Goal: Task Accomplishment & Management: Complete application form

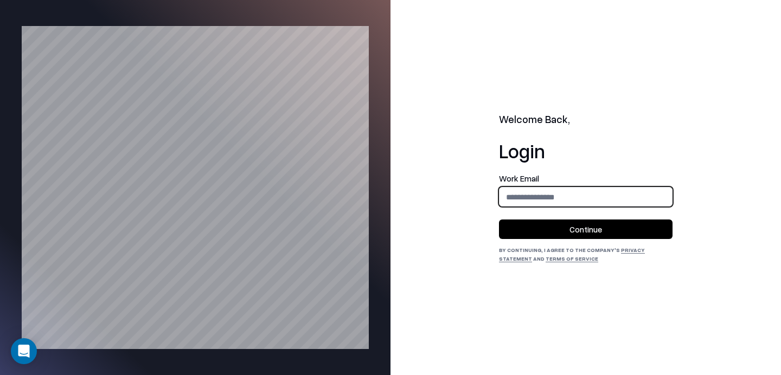
click at [586, 199] on input "email" at bounding box center [586, 197] width 172 height 20
type input "**********"
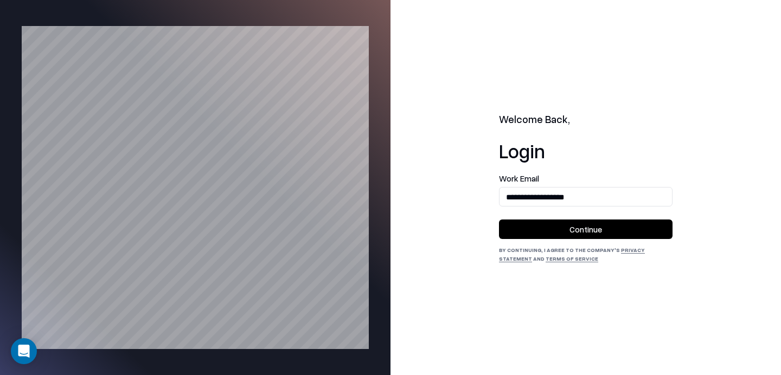
click at [553, 234] on button "Continue" at bounding box center [586, 230] width 174 height 20
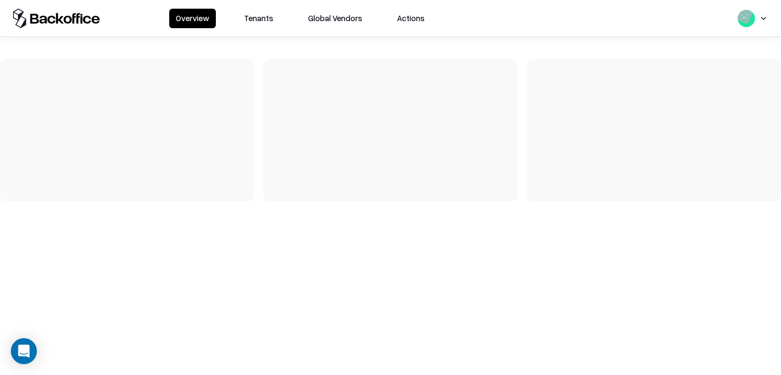
click at [246, 14] on button "Tenants" at bounding box center [259, 19] width 42 height 20
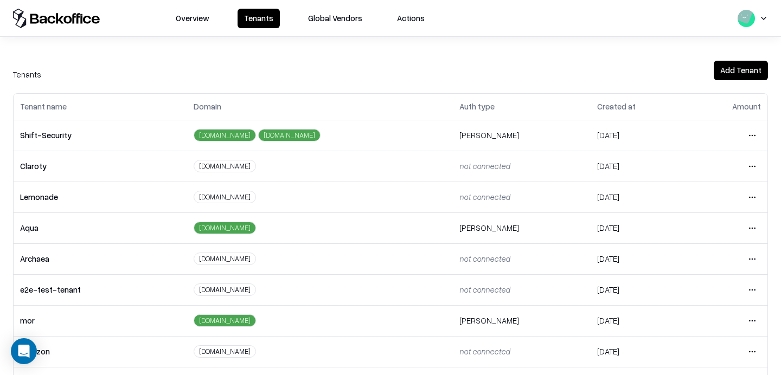
click at [748, 282] on html "Overview Tenants Global Vendors Actions Tenants Add Tenant Tenant name Domain A…" at bounding box center [390, 187] width 781 height 375
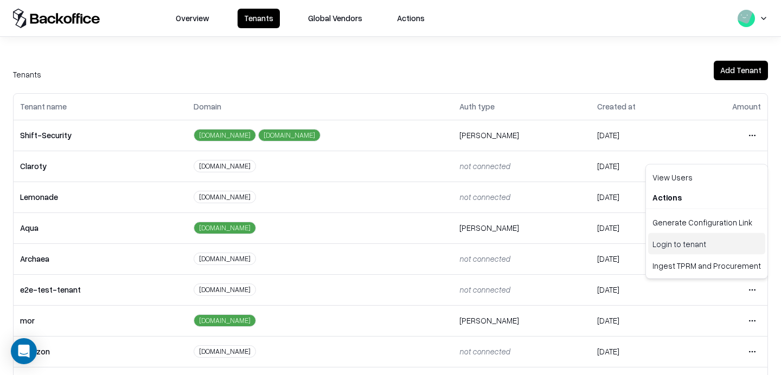
click at [694, 247] on div "Login to tenant" at bounding box center [706, 244] width 117 height 22
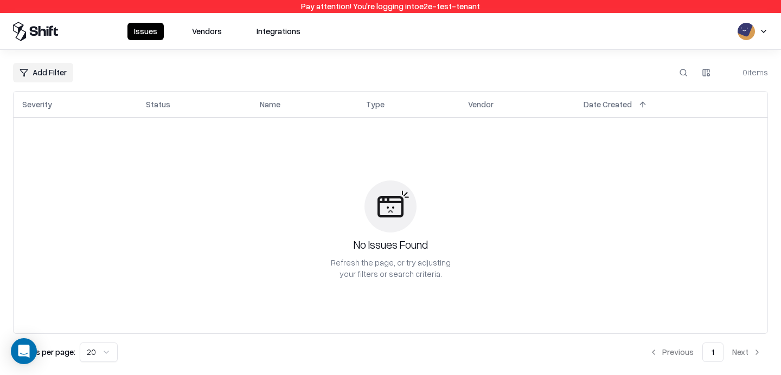
click at [213, 28] on button "Vendors" at bounding box center [206, 31] width 43 height 17
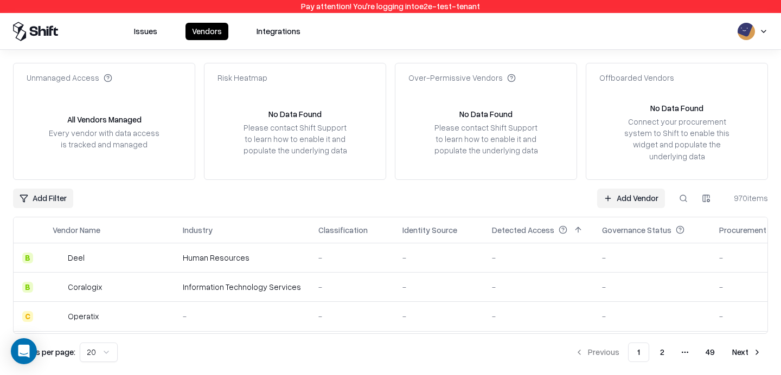
click at [610, 209] on div "Unmanaged Access All Vendors Managed Every vendor with data access is tracked a…" at bounding box center [390, 212] width 755 height 299
click at [621, 197] on link "Add Vendor" at bounding box center [631, 199] width 68 height 20
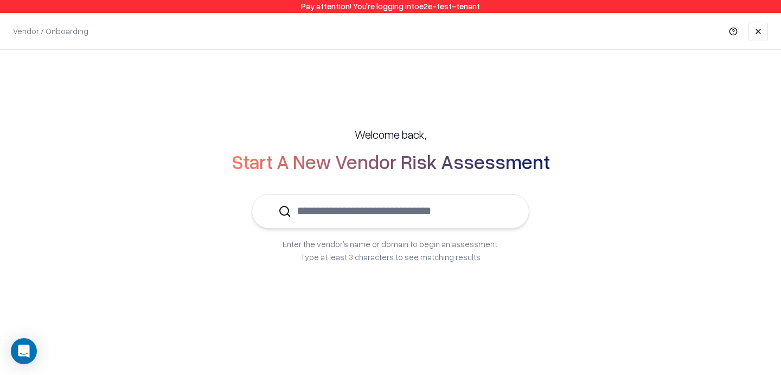
click at [405, 222] on input "text" at bounding box center [397, 211] width 212 height 33
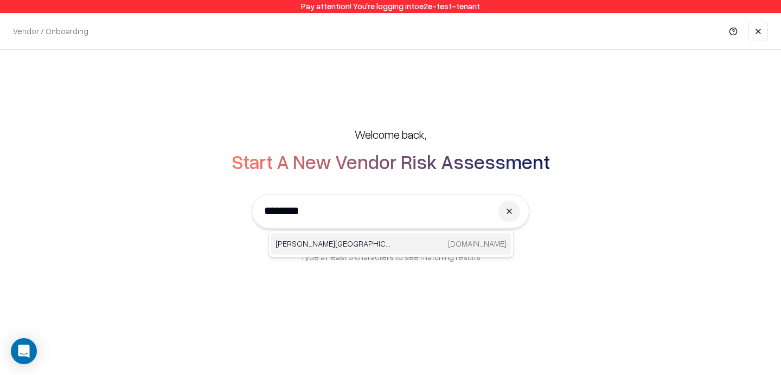
click at [327, 240] on p "Reichman University" at bounding box center [334, 243] width 116 height 11
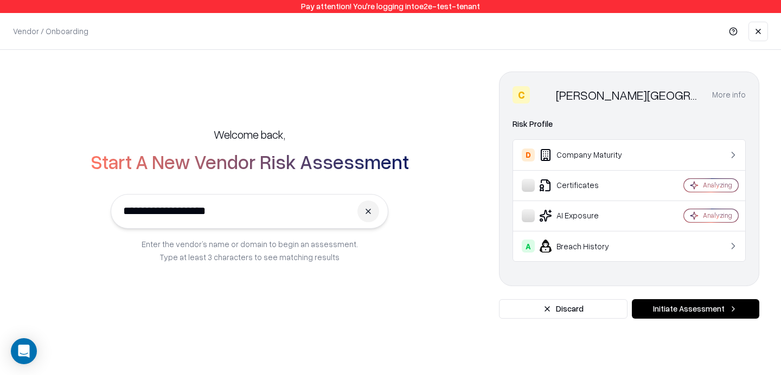
type input "**********"
click at [717, 315] on button "Initiate Assessment" at bounding box center [695, 309] width 127 height 20
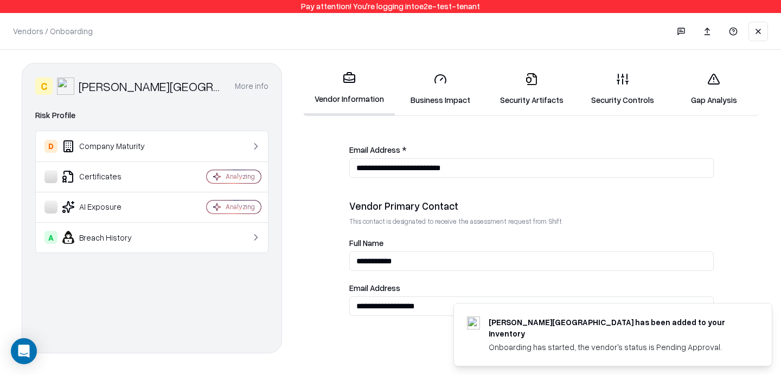
scroll to position [630, 0]
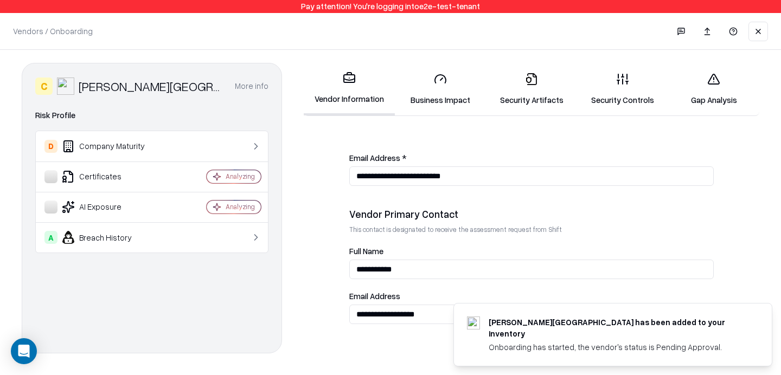
click at [622, 84] on icon at bounding box center [622, 79] width 13 height 13
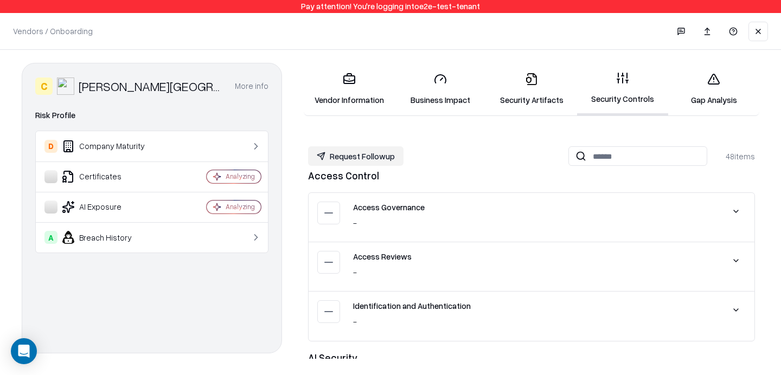
click at [535, 71] on link "Security Artifacts" at bounding box center [531, 89] width 91 height 50
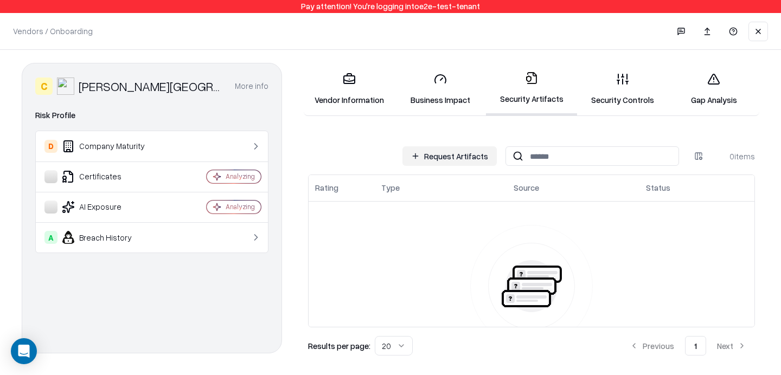
click at [439, 156] on button "Request Artifacts" at bounding box center [449, 156] width 94 height 20
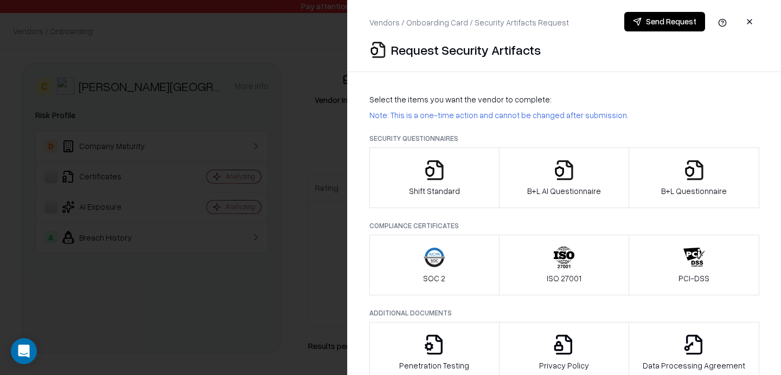
click at [583, 164] on div "B+L AI Questionnaire" at bounding box center [564, 177] width 74 height 37
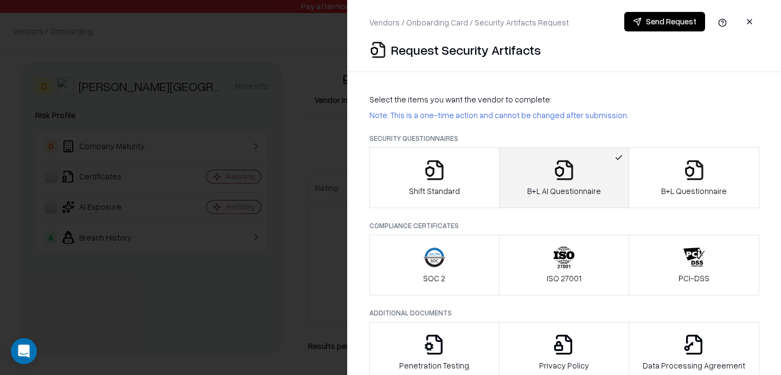
click at [546, 202] on button "B+L AI Questionnaire" at bounding box center [564, 178] width 131 height 61
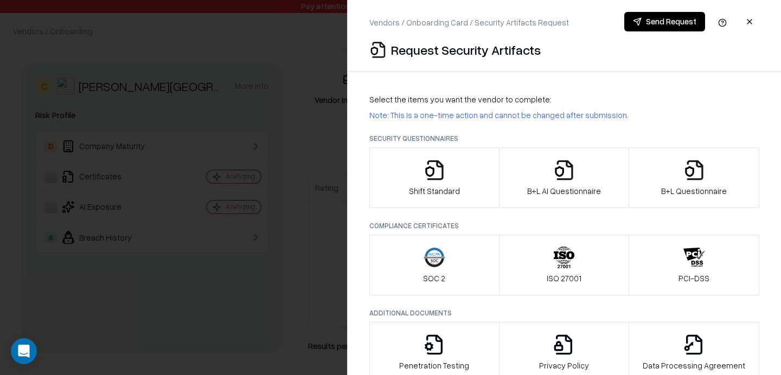
click at [687, 168] on icon "button" at bounding box center [689, 171] width 9 height 11
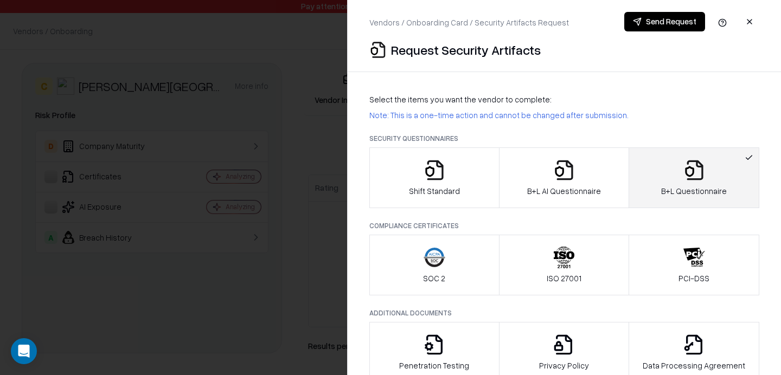
click at [712, 155] on button "B+L Questionnaire" at bounding box center [694, 178] width 131 height 61
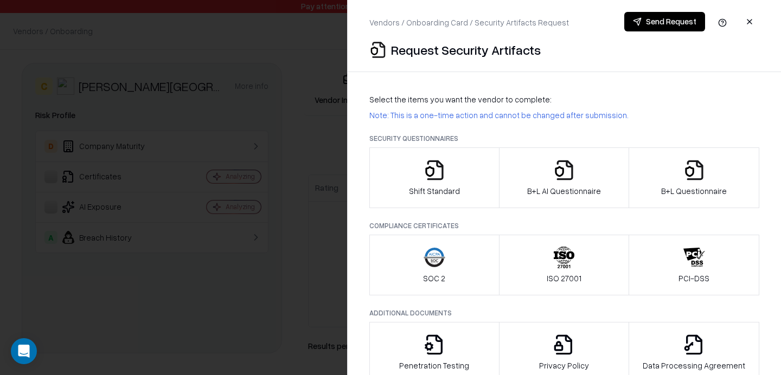
click at [534, 154] on button "B+L AI Questionnaire" at bounding box center [564, 178] width 131 height 61
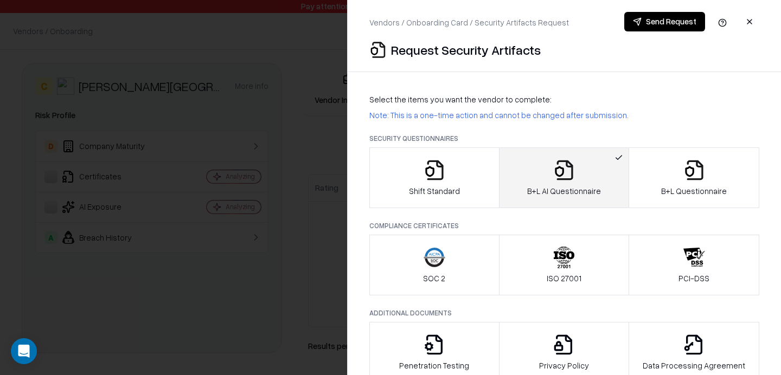
click at [586, 188] on p "B+L AI Questionnaire" at bounding box center [564, 190] width 74 height 11
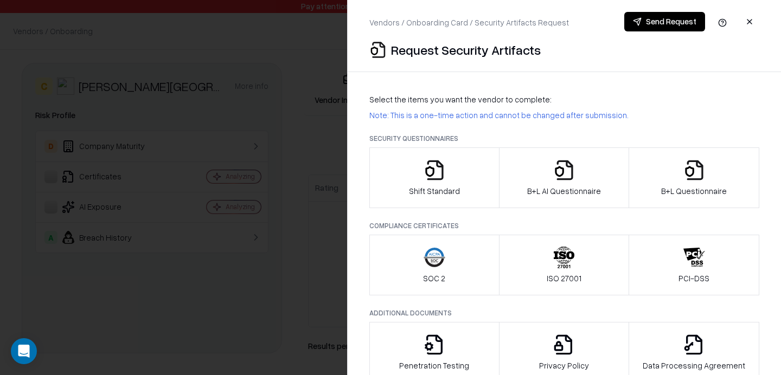
click at [673, 209] on form "Security Questionnaires Shift Standard B+L AI Questionnaire B+L Questionnaire C…" at bounding box center [564, 258] width 390 height 249
click at [681, 172] on div "B+L Questionnaire" at bounding box center [694, 177] width 66 height 37
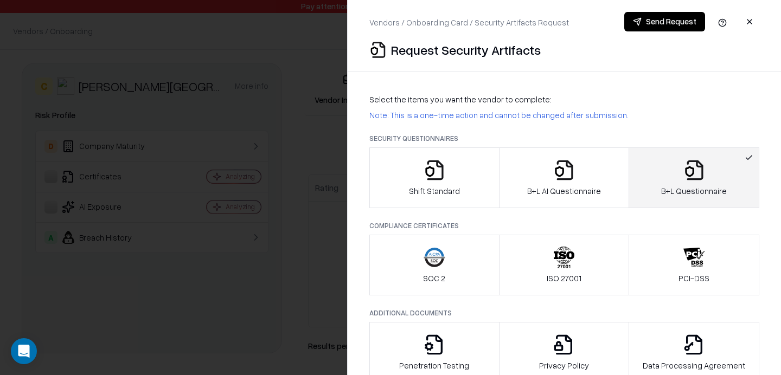
click at [663, 22] on button "Send Request" at bounding box center [664, 22] width 81 height 20
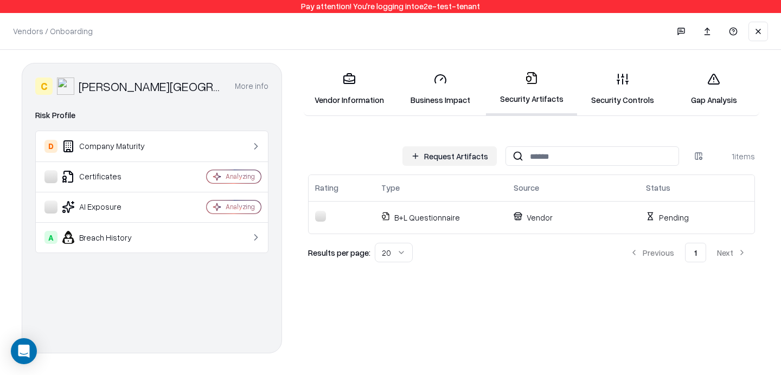
click at [610, 84] on link "Security Controls" at bounding box center [622, 89] width 91 height 50
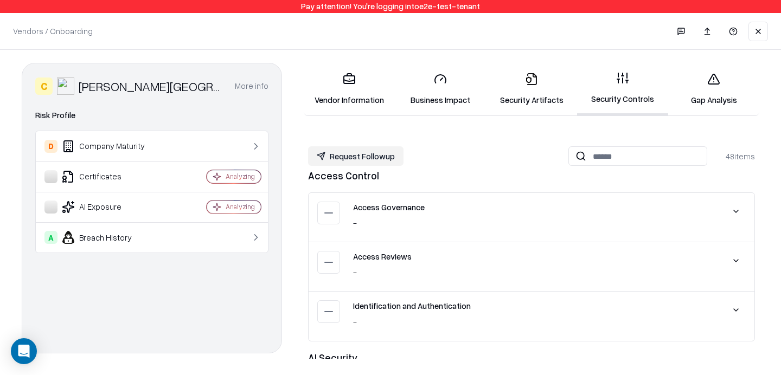
click at [703, 83] on link "Gap Analysis" at bounding box center [713, 89] width 91 height 50
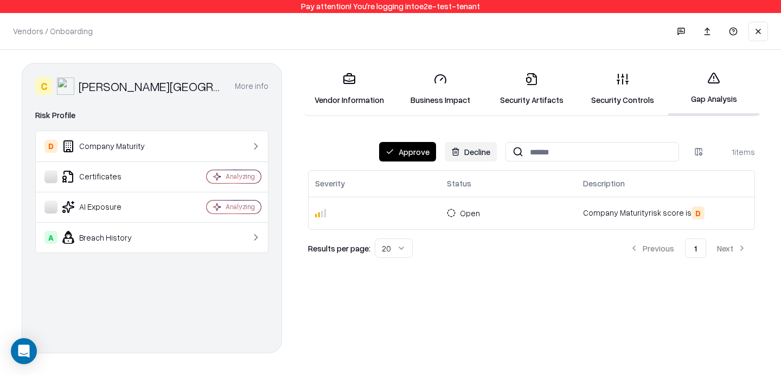
click at [546, 69] on link "Security Artifacts" at bounding box center [531, 89] width 91 height 50
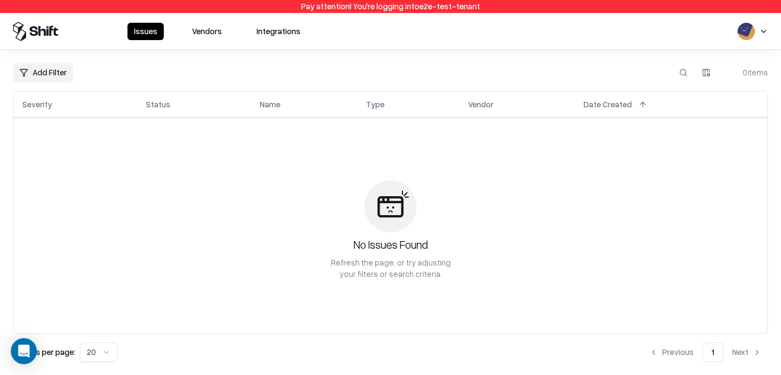
click at [204, 36] on button "Vendors" at bounding box center [206, 31] width 43 height 17
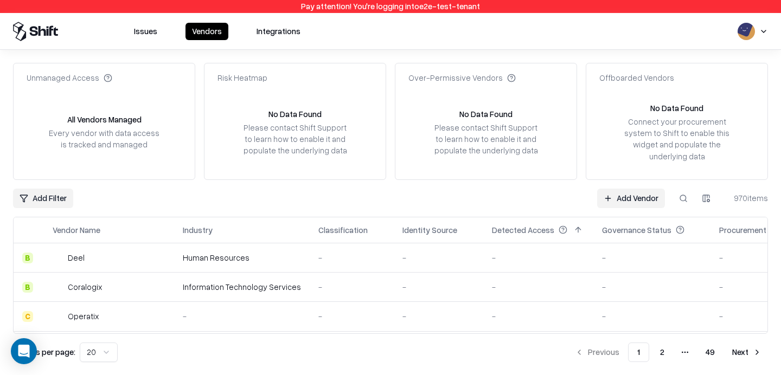
click at [637, 195] on link "Add Vendor" at bounding box center [631, 199] width 68 height 20
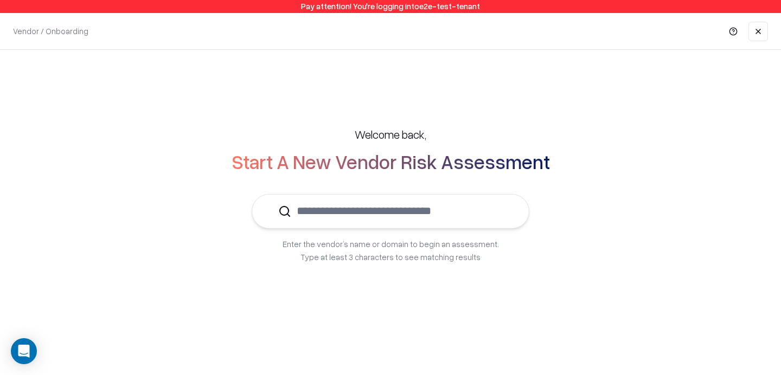
click at [384, 209] on input "text" at bounding box center [397, 211] width 212 height 33
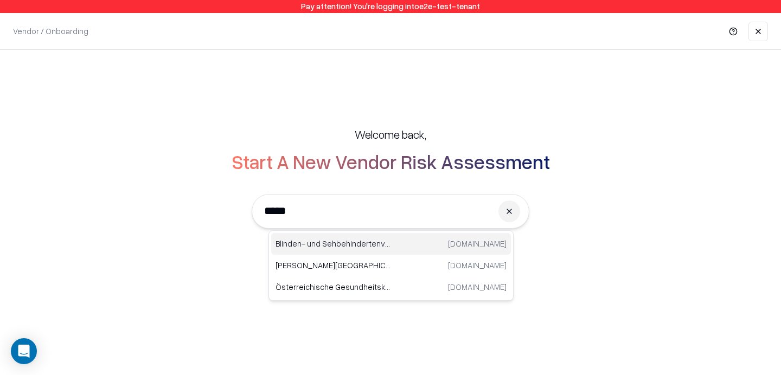
click at [325, 242] on p "Blinden- und Sehbehindertenverband Wien, Niederösterreich, Burgenland" at bounding box center [334, 243] width 116 height 11
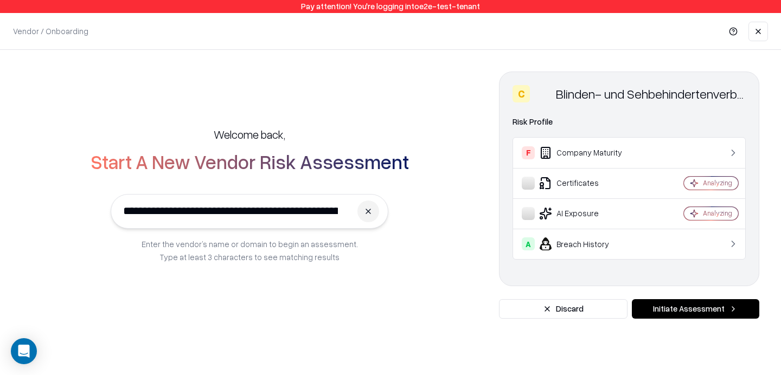
type input "**********"
click at [369, 220] on button at bounding box center [368, 212] width 22 height 22
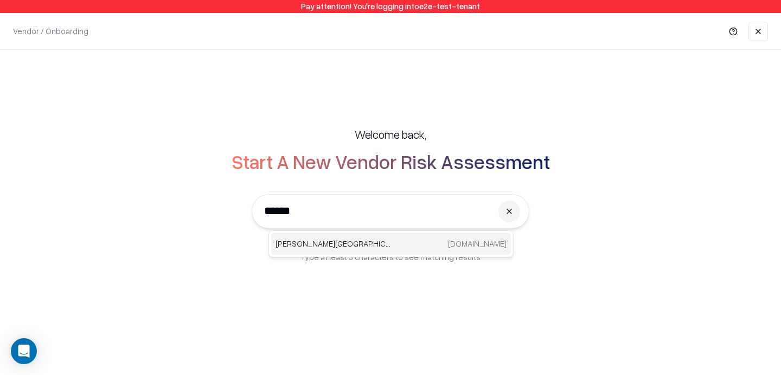
click at [370, 235] on div "Reichman University runi.ac.il" at bounding box center [391, 244] width 240 height 22
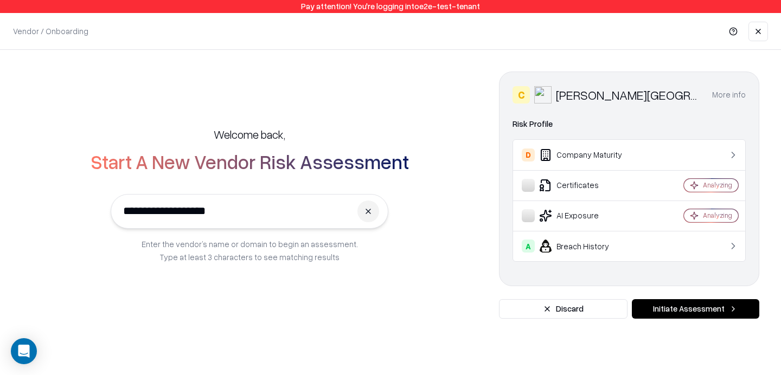
type input "**********"
click at [661, 313] on button "Initiate Assessment" at bounding box center [695, 309] width 127 height 20
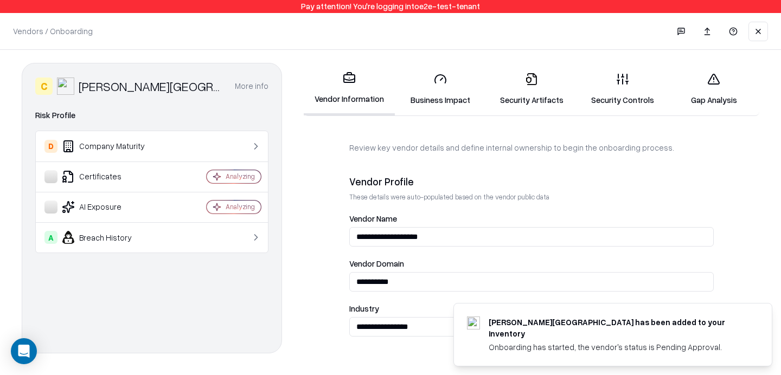
click at [522, 105] on link "Security Artifacts" at bounding box center [531, 89] width 91 height 50
